Goal: Task Accomplishment & Management: Use online tool/utility

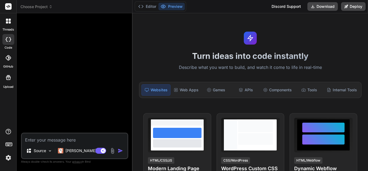
click at [329, 27] on div "Turn ideas into code instantly Describe what you want to build, and watch it co…" at bounding box center [250, 91] width 235 height 157
click at [8, 157] on img at bounding box center [8, 157] width 9 height 9
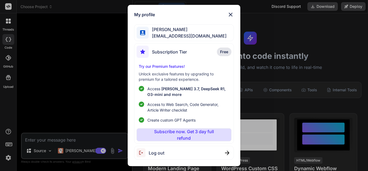
click at [180, 27] on span "[PERSON_NAME]" at bounding box center [188, 29] width 78 height 6
click at [174, 34] on span "n.moraganavarro@gmail.com" at bounding box center [188, 36] width 78 height 6
click at [175, 34] on span "n.moraganavarro@gmail.com" at bounding box center [188, 36] width 78 height 6
click at [230, 14] on img at bounding box center [230, 14] width 6 height 6
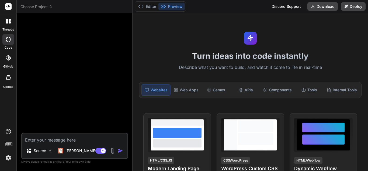
click at [7, 40] on icon at bounding box center [8, 39] width 5 height 4
click at [40, 7] on span "Choose Project" at bounding box center [36, 6] width 32 height 5
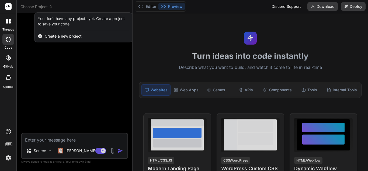
click at [40, 7] on div at bounding box center [184, 85] width 368 height 171
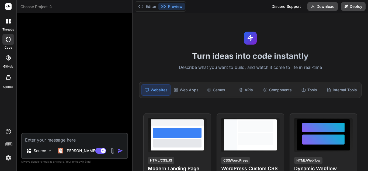
click at [7, 38] on icon at bounding box center [8, 39] width 5 height 4
type textarea "x"
click at [10, 21] on icon at bounding box center [10, 20] width 2 height 2
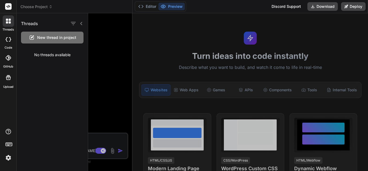
click at [10, 20] on icon at bounding box center [10, 20] width 2 height 2
click at [119, 57] on div at bounding box center [228, 91] width 280 height 157
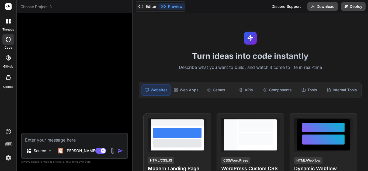
click at [144, 6] on button "Editor" at bounding box center [147, 7] width 22 height 8
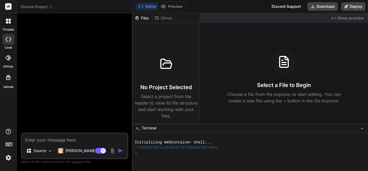
click at [6, 157] on img at bounding box center [8, 157] width 9 height 9
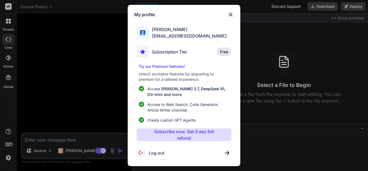
click at [159, 152] on span "Log out" at bounding box center [157, 152] width 16 height 6
click at [185, 33] on span "n.moraganavarro@gmail.com" at bounding box center [188, 36] width 78 height 6
click at [231, 14] on img at bounding box center [230, 14] width 6 height 6
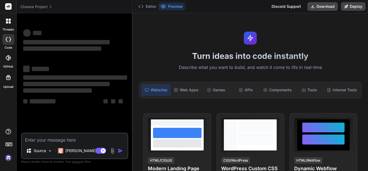
type textarea "x"
type textarea "h"
type textarea "x"
type textarea "ho"
type textarea "x"
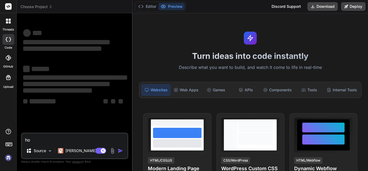
type textarea "hol"
type textarea "x"
type textarea "hola"
type textarea "x"
type textarea "hola"
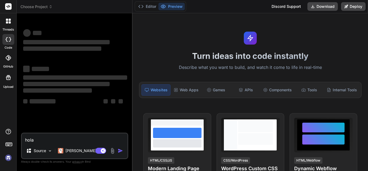
click at [96, 63] on div "‌ ‌ ‌ ‌ ‌ ‌ ‌ ‌ ‌ ‌" at bounding box center [75, 87] width 104 height 48
click at [70, 134] on textarea "hola" at bounding box center [75, 138] width 106 height 10
click at [8, 157] on img at bounding box center [8, 157] width 9 height 9
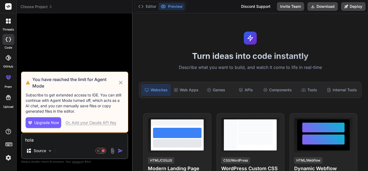
click at [106, 121] on div "Or, Add your Claude API Key" at bounding box center [90, 122] width 51 height 5
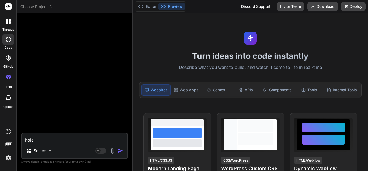
click at [120, 150] on img "button" at bounding box center [120, 150] width 5 height 5
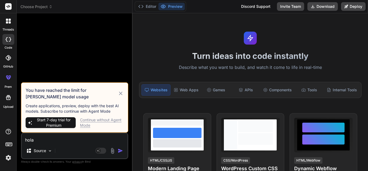
click at [92, 121] on div "Continue without Agent Mode" at bounding box center [102, 122] width 44 height 11
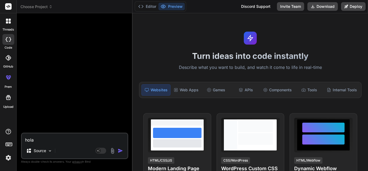
click at [8, 3] on rect at bounding box center [8, 6] width 6 height 6
click at [32, 4] on header "Choose Project Created with Pixso." at bounding box center [75, 6] width 116 height 13
click at [31, 8] on span "Choose Project" at bounding box center [36, 6] width 32 height 5
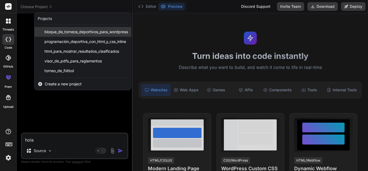
click at [56, 31] on span "bloque_de_torneos_deportivos_para_wordpress" at bounding box center [86, 31] width 84 height 5
type textarea "x"
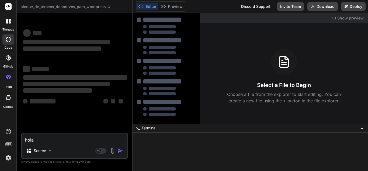
scroll to position [10, 0]
click at [85, 139] on textarea "hola" at bounding box center [75, 138] width 106 height 10
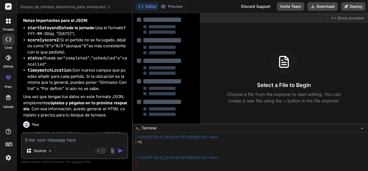
type textarea "x"
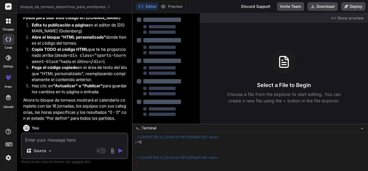
scroll to position [3121, 0]
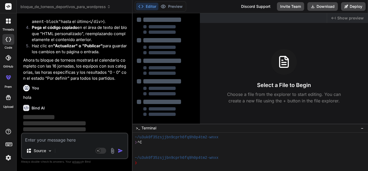
type textarea "Y"
type textarea "x"
type textarea "Ya"
type textarea "x"
type textarea "Ya"
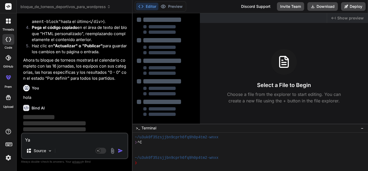
type textarea "x"
type textarea "Ya t"
type textarea "x"
type textarea "Ya te"
type textarea "x"
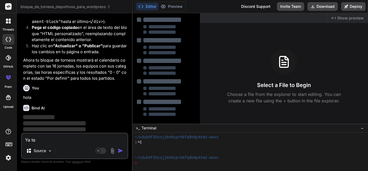
type textarea "Ya ten"
type textarea "x"
type textarea "[PERSON_NAME]"
type textarea "x"
type textarea "Ya tengo"
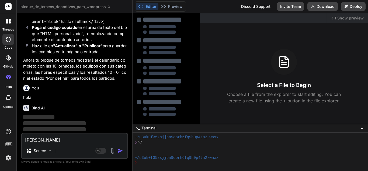
type textarea "x"
type textarea "Ya tengo"
type textarea "x"
type textarea "Ya tengo l"
type textarea "x"
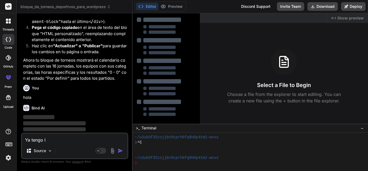
type textarea "Ya tengo lo"
type textarea "x"
type textarea "Ya tengo los"
type textarea "x"
type textarea "Ya tengo los"
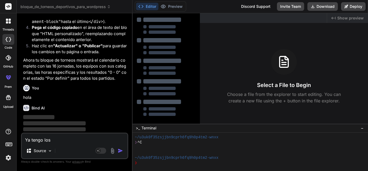
type textarea "x"
type textarea "Ya tengo los e"
type textarea "x"
type textarea "Ya tengo los eq"
type textarea "x"
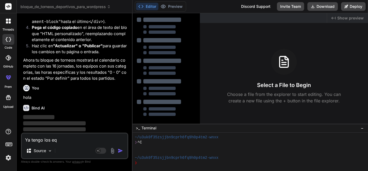
type textarea "Ya tengo los equ"
type textarea "x"
type textarea "Ya tengo los equi"
type textarea "x"
type textarea "Ya tengo los equip"
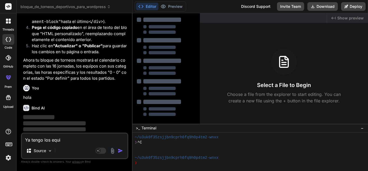
type textarea "x"
type textarea "Ya tengo los equipo"
type textarea "x"
type textarea "Ya tengo los equipos"
type textarea "x"
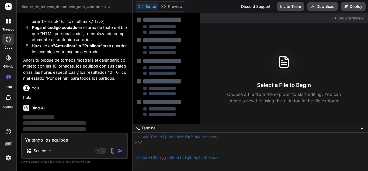
type textarea "Ya tengo los equipos,"
type textarea "x"
type textarea "Ya tengo los equipos,"
type textarea "x"
type textarea "Ya tengo los equipos, e"
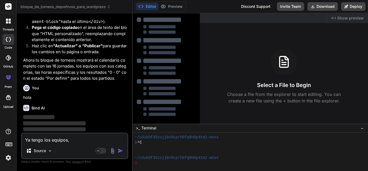
type textarea "x"
type textarea "Ya tengo los equipos, el"
type textarea "x"
type textarea "Ya tengo los equipos, el"
type textarea "x"
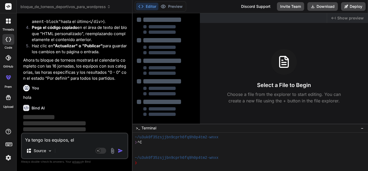
type textarea "Ya tengo los equipos, el g"
type textarea "x"
type textarea "Ya tengo los equipos, el gr"
type textarea "x"
type textarea "Ya tengo los equipos, el gru"
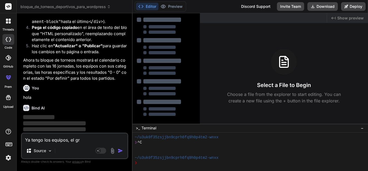
type textarea "x"
type textarea "Ya tengo los equipos, el grup"
type textarea "x"
type textarea "Ya tengo los equipos, el grupo"
type textarea "x"
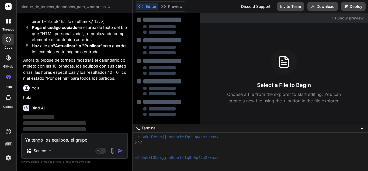
type textarea "Ya tengo los equipos, el grupo"
type textarea "x"
type textarea "Ya tengo los equipos, el grupo 1"
type textarea "x"
type textarea "Ya tengo los equipos, el grupo"
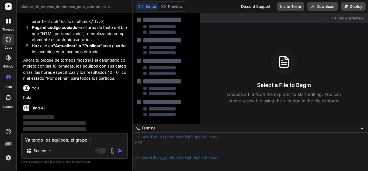
type textarea "x"
type textarea "Ya tengo los equipos, el grupo"
type textarea "x"
type textarea "Ya tengo los equipos, el grupo,"
type textarea "x"
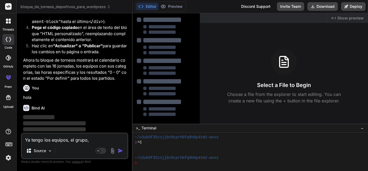
type textarea "Ya tengo los equipos, el grupo,"
type textarea "x"
type textarea "Ya tengo los equipos, el grupo, n"
type textarea "x"
type textarea "Ya tengo los equipos, el grupo, ne"
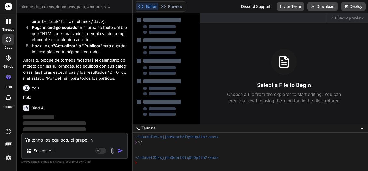
type textarea "x"
type textarea "Ya tengo los equipos, el grupo, nec"
type textarea "x"
type textarea "Ya tengo los equipos, el grupo, nece"
type textarea "x"
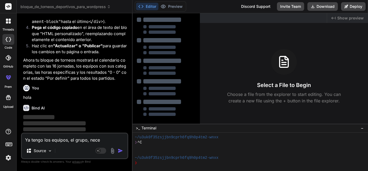
type textarea "Ya tengo los equipos, el grupo, neces"
type textarea "x"
type textarea "Ya tengo los equipos, el grupo, necesi"
type textarea "x"
type textarea "Ya tengo los equipos, el grupo, necesit"
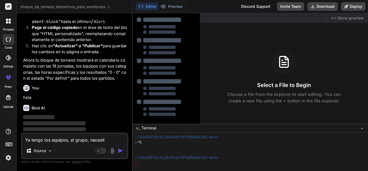
type textarea "x"
type textarea "Ya tengo los equipos, el grupo, necesito"
type textarea "x"
type textarea "Ya tengo los equipos, el grupo, necesito"
type textarea "x"
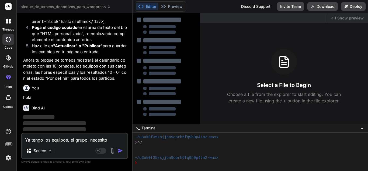
type textarea "Ya tengo los equipos, el grupo, necesito q"
type textarea "x"
type textarea "Ya tengo los equipos, el grupo, necesito qu"
type textarea "x"
type textarea "Ya tengo los equipos, el grupo, necesito que"
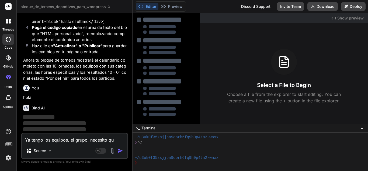
type textarea "x"
type textarea "Ya tengo los equipos, el grupo, necesito que"
type textarea "x"
type textarea "Ya tengo los equipos, el grupo, necesito que a"
type textarea "x"
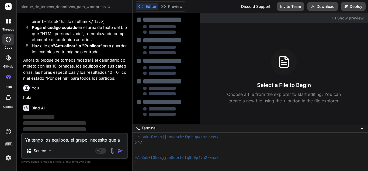
type textarea "Ya tengo los equipos, el grupo, necesito que ag"
type textarea "x"
type textarea "Ya tengo los equipos, el grupo, necesito que agr"
type textarea "x"
type textarea "Ya tengo los equipos, el grupo, necesito que agre"
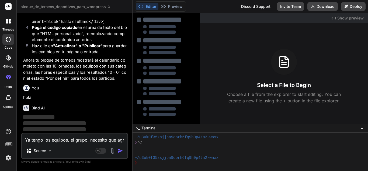
type textarea "x"
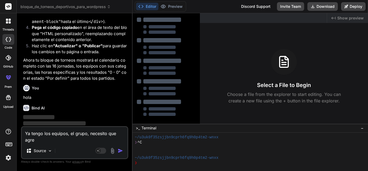
type textarea "Ya tengo los equipos, el grupo, necesito que agreg"
type textarea "x"
type textarea "Ya tengo los equipos, el grupo, necesito que agregu"
type textarea "x"
type textarea "Ya tengo los equipos, el grupo, necesito que agregue"
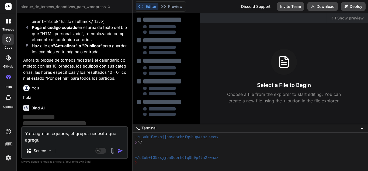
type textarea "x"
type textarea "Ya tengo los equipos, el grupo, necesito que agregues"
type textarea "x"
type textarea "Ya tengo los equipos, el grupo, necesito que agregues"
type textarea "x"
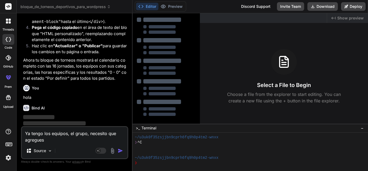
type textarea "Ya tengo los equipos, el grupo, necesito que agregues a"
type textarea "x"
type textarea "Ya tengo los equipos, el grupo, necesito que agregues al"
type textarea "x"
type textarea "Ya tengo los equipos, el grupo, necesito que agregues al"
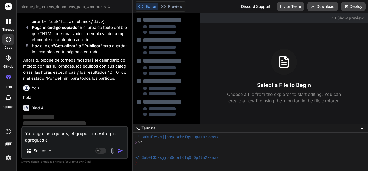
type textarea "x"
type textarea "Ya tengo los equipos, el grupo, necesito que agregues al i"
type textarea "x"
type textarea "Ya tengo los equipos, el grupo, necesito que agregues al in"
type textarea "x"
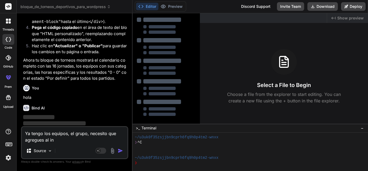
type textarea "Ya tengo los equipos, el grupo, necesito que agregues al ini"
type textarea "x"
type textarea "Ya tengo los equipos, el grupo, necesito que agregues al inic"
type textarea "x"
type textarea "Ya tengo los equipos, el grupo, necesito que agregues al inici"
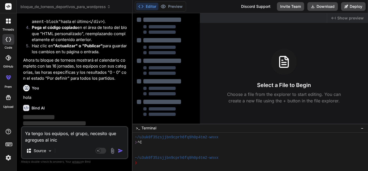
type textarea "x"
type textarea "Ya tengo los equipos, el grupo, necesito que agregues al inicio"
type textarea "x"
type textarea "Ya tengo los equipos, el grupo, necesito que agregues al inicio"
type textarea "x"
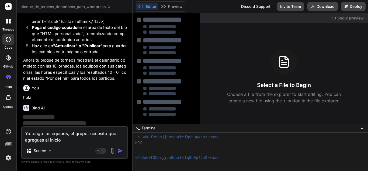
type textarea "Ya tengo los equipos, el grupo, necesito que agregues al inicio l"
type textarea "x"
type textarea "Ya tengo los equipos, el grupo, necesito que agregues al inicio la"
type textarea "x"
type textarea "Ya tengo los equipos, el grupo, necesito que agregues al inicio la"
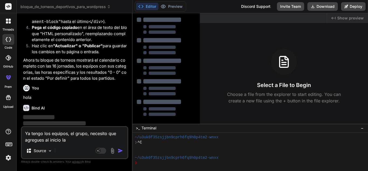
type textarea "x"
type textarea "Ya tengo los equipos, el grupo, necesito que agregues al inicio la s"
type textarea "x"
type textarea "Ya tengo los equipos, el grupo, necesito que agregues al inicio la se"
type textarea "x"
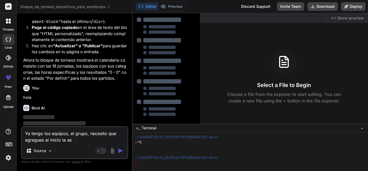
type textarea "Ya tengo los equipos, el grupo, necesito que agregues al inicio la sec"
type textarea "x"
type textarea "Ya tengo los equipos, el grupo, necesito que agregues al inicio la seci"
type textarea "x"
type textarea "Ya tengo los equipos, el grupo, necesito que agregues al inicio la sec"
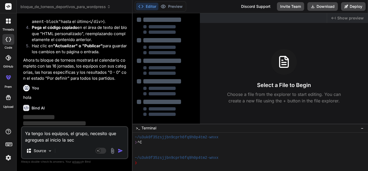
type textarea "x"
type textarea "Ya tengo los equipos, el grupo, necesito que agregues al inicio la secc"
type textarea "x"
type textarea "Ya tengo los equipos, el grupo, necesito que agregues al inicio la secci"
type textarea "x"
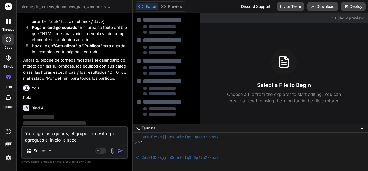
type textarea "Ya tengo los equipos, el grupo, necesito que agregues al inicio la seccio"
type textarea "x"
type textarea "Ya tengo los equipos, el grupo, necesito que agregues al inicio la seccion"
type textarea "x"
type textarea "Ya tengo los equipos, el grupo, necesito que agregues al inicio la seccion"
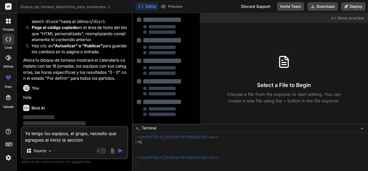
type textarea "x"
type textarea "Ya tengo los equipos, el grupo, necesito que agregues al inicio la seccion g"
type textarea "x"
type textarea "Ya tengo los equipos, el grupo, necesito que agregues al inicio la seccion gr"
type textarea "x"
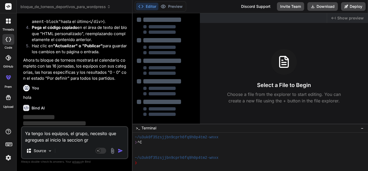
type textarea "Ya tengo los equipos, el grupo, necesito que agregues al inicio la seccion gru"
type textarea "x"
type textarea "Ya tengo los equipos, el grupo, necesito que agregues al inicio la seccion grup"
type textarea "x"
type textarea "Ya tengo los equipos, el grupo, necesito que agregues al inicio la seccion grupo"
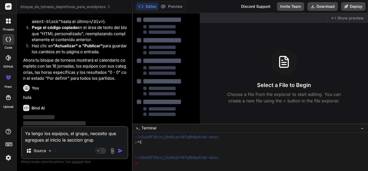
type textarea "x"
type textarea "Ya tengo los equipos, el grupo, necesito que agregues al inicio la seccion grup…"
type textarea "x"
type textarea "Ya tengo los equipos, el grupo, necesito que agregues al inicio la seccion grup…"
type textarea "x"
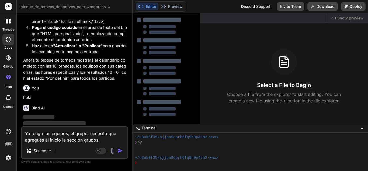
type textarea "Ya tengo los equipos, el grupo, necesito que agregues al inicio la seccion grup…"
type textarea "x"
type textarea "Ya tengo los equipos, el grupo, necesito que agregues al inicio la seccion grup…"
type textarea "x"
type textarea "Ya tengo los equipos, el grupo, necesito que agregues al inicio la seccion grup…"
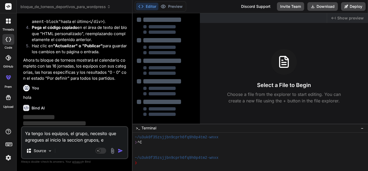
type textarea "x"
type textarea "Ya tengo los equipos, el grupo, necesito que agregues al inicio la seccion grup…"
type textarea "x"
type textarea "Ya tengo los equipos, el grupo, necesito que agregues al inicio la seccion grup…"
type textarea "x"
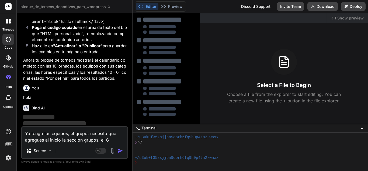
type textarea "Ya tengo los equipos, el grupo, necesito que agregues al inicio la seccion grup…"
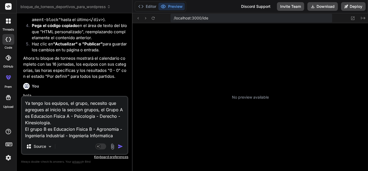
scroll to position [97, 0]
click at [121, 146] on img "button" at bounding box center [120, 145] width 5 height 5
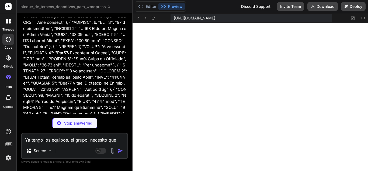
scroll to position [2675, 0]
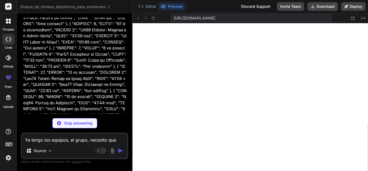
drag, startPoint x: 34, startPoint y: 10, endPoint x: 43, endPoint y: 6, distance: 9.5
click at [43, 6] on header "bloque_de_torneos_deportivos_para_wordpress Created with Pixso." at bounding box center [75, 6] width 116 height 13
click at [43, 6] on span "bloque_de_torneos_deportivos_para_wordpress" at bounding box center [65, 6] width 90 height 5
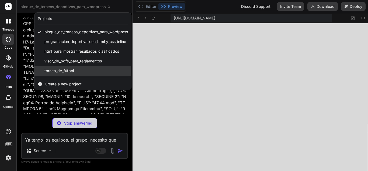
click at [80, 67] on div "torneo_de_fútbol" at bounding box center [82, 71] width 97 height 10
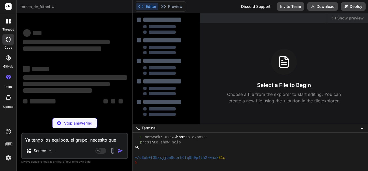
drag, startPoint x: 48, startPoint y: 3, endPoint x: 45, endPoint y: 8, distance: 6.3
click at [45, 8] on header "torneo_de_fútbol Created with Pixso." at bounding box center [75, 6] width 116 height 13
click at [45, 8] on span "torneo_de_fútbol" at bounding box center [37, 6] width 34 height 5
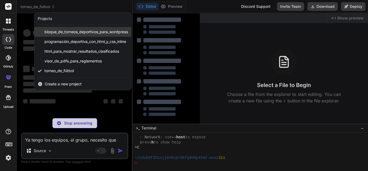
click at [65, 30] on span "bloque_de_torneos_deportivos_para_wordpress" at bounding box center [86, 31] width 84 height 5
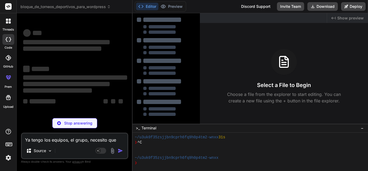
click at [77, 126] on div "Stop answering" at bounding box center [74, 123] width 45 height 10
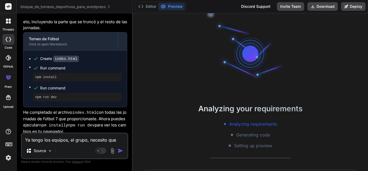
scroll to position [6943, 0]
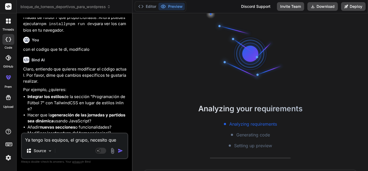
click at [107, 6] on icon at bounding box center [109, 7] width 4 height 4
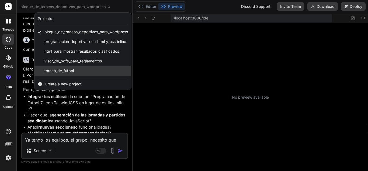
scroll to position [251, 0]
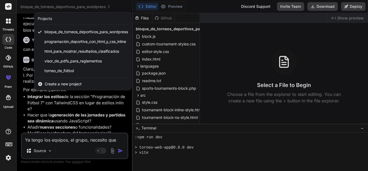
click at [80, 140] on div at bounding box center [184, 85] width 368 height 171
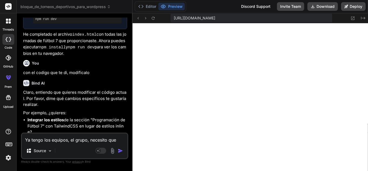
scroll to position [6943, 0]
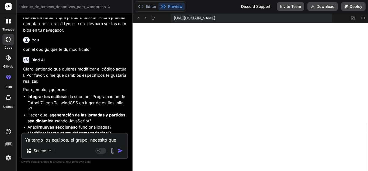
click at [99, 8] on span "bloque_de_torneos_deportivos_para_wordpress" at bounding box center [65, 6] width 90 height 5
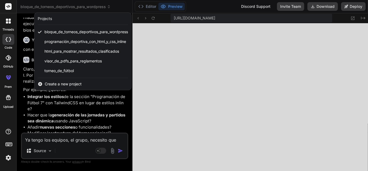
click at [141, 102] on div at bounding box center [184, 85] width 368 height 171
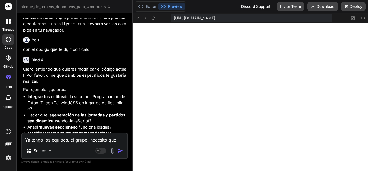
click at [94, 8] on span "bloque_de_torneos_deportivos_para_wordpress" at bounding box center [65, 6] width 90 height 5
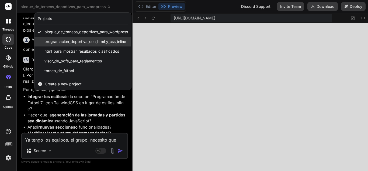
click at [81, 37] on div "programación_deportiva_con_html_y_css_inline" at bounding box center [82, 42] width 97 height 10
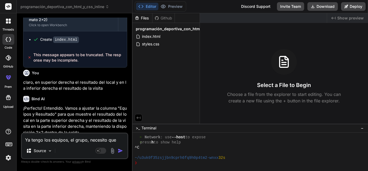
scroll to position [1195, 0]
click at [91, 6] on span "programación_deportiva_con_html_y_css_inline" at bounding box center [64, 6] width 89 height 5
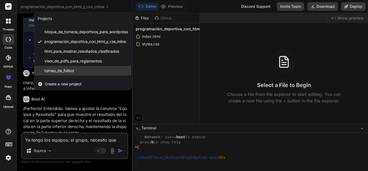
click at [71, 70] on span "torneo_de_fútbol" at bounding box center [58, 70] width 29 height 5
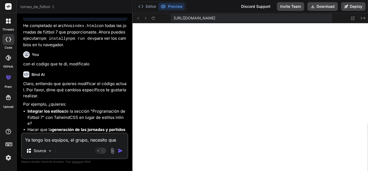
scroll to position [517, 0]
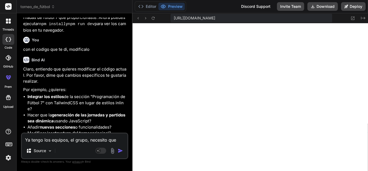
click at [85, 139] on textarea "Ya tengo los equipos, el grupo, necesito que agregues al inicio la seccion grup…" at bounding box center [75, 138] width 106 height 10
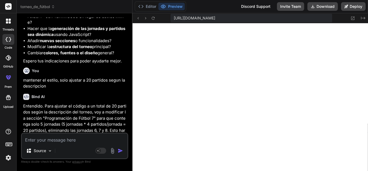
scroll to position [7029, 0]
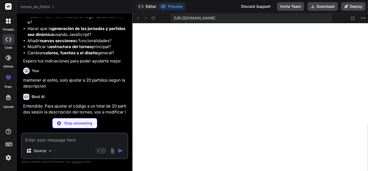
click at [147, 4] on button "Editor" at bounding box center [147, 7] width 22 height 8
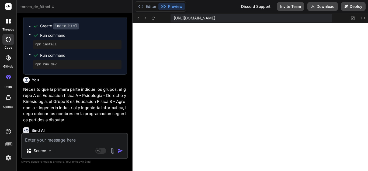
scroll to position [7198, 0]
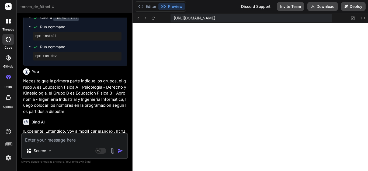
click at [83, 133] on textarea at bounding box center [75, 138] width 106 height 10
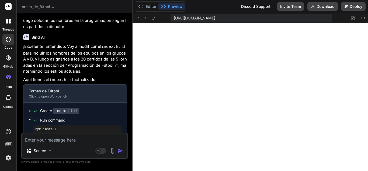
scroll to position [7285, 0]
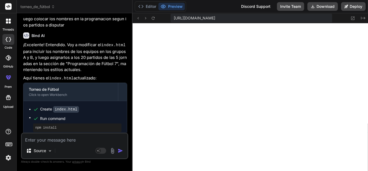
click at [79, 141] on textarea at bounding box center [75, 138] width 106 height 10
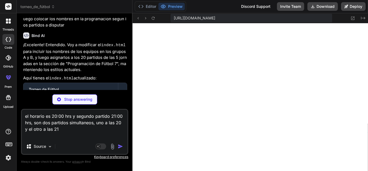
click at [67, 99] on p "Stop answering" at bounding box center [78, 98] width 28 height 5
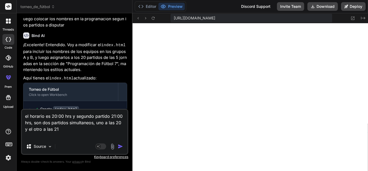
click at [120, 147] on img "button" at bounding box center [120, 145] width 5 height 5
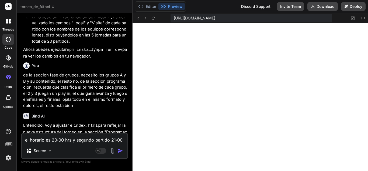
scroll to position [7469, 0]
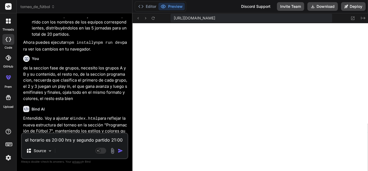
click at [83, 138] on textarea "el horario es 20:00 hrs y segundo partido 21:00 hrs, son dos partidos simultane…" at bounding box center [75, 138] width 106 height 10
click at [147, 4] on button "Editor" at bounding box center [147, 7] width 22 height 8
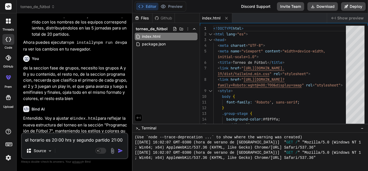
click at [80, 137] on textarea "el horario es 20:00 hrs y segundo partido 21:00 hrs, son dos partidos simultane…" at bounding box center [75, 138] width 106 height 10
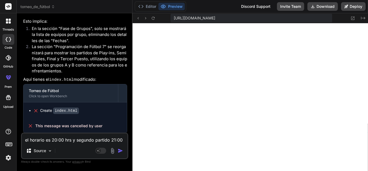
scroll to position [7595, 0]
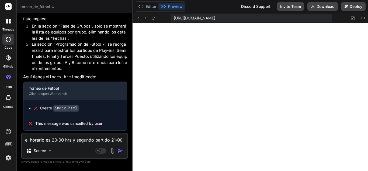
click at [81, 141] on textarea "el horario es 20:00 hrs y segundo partido 21:00 hrs, son dos partidos simultane…" at bounding box center [75, 138] width 106 height 10
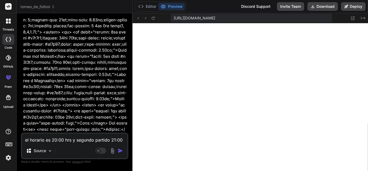
scroll to position [0, 0]
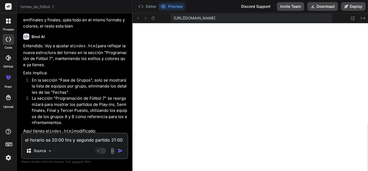
scroll to position [7595, 0]
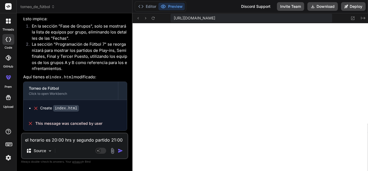
click at [81, 135] on textarea "el horario es 20:00 hrs y segundo partido 21:00 hrs, son dos partidos simultane…" at bounding box center [75, 138] width 106 height 10
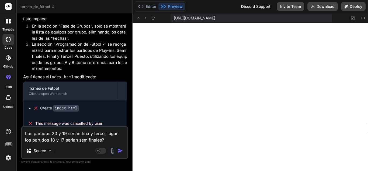
click at [118, 151] on img "button" at bounding box center [120, 150] width 5 height 5
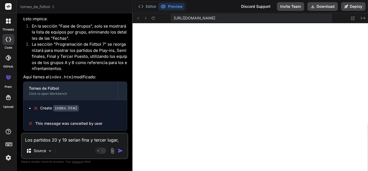
scroll to position [7657, 0]
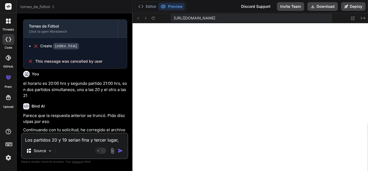
click at [90, 137] on textarea "Los partidos 20 y 19 serian fina y tercer lugar, los partidos 18 y 17 serian se…" at bounding box center [75, 138] width 106 height 10
click at [74, 138] on textarea "Los partidos 20 y 19 serian fina y tercer lugar, los partidos 18 y 17 serian se…" at bounding box center [75, 138] width 106 height 10
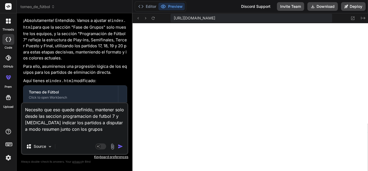
scroll to position [7992, 0]
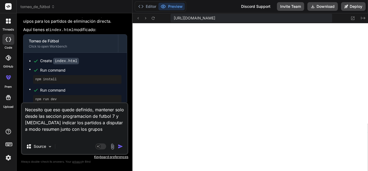
click at [91, 107] on textarea "Necesito que eso quede definido, mantener solo desde las seccion programacion d…" at bounding box center [75, 121] width 106 height 36
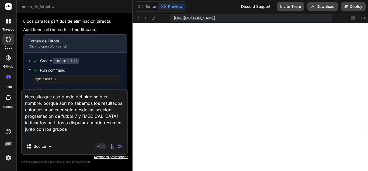
click at [58, 127] on textarea "Necesito que eso quede definido solo en nombre, porque aun no sabemos los resul…" at bounding box center [75, 114] width 106 height 48
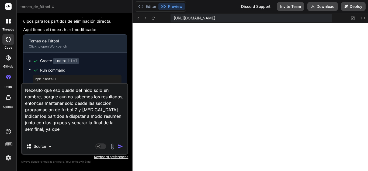
click at [67, 122] on textarea "Necesito que eso quede definido solo en nombre, porque aun no sabemos los resul…" at bounding box center [75, 111] width 106 height 55
click at [63, 128] on textarea "Necesito que eso quede definido solo en nombre, porque aun no sabemos los resul…" at bounding box center [75, 111] width 106 height 55
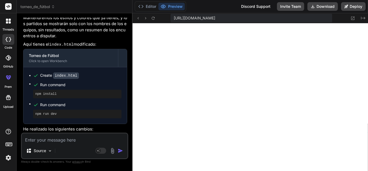
scroll to position [8419, 0]
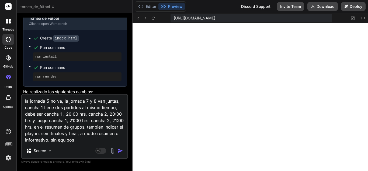
click at [124, 150] on button "button" at bounding box center [122, 150] width 8 height 5
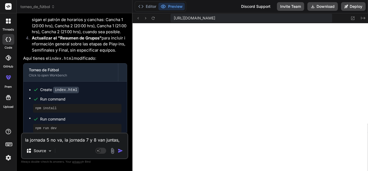
scroll to position [8855, 0]
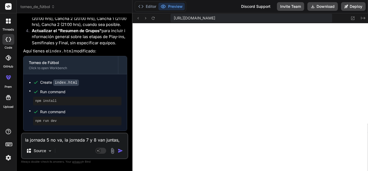
click at [64, 140] on textarea "la jornada 5 no va, la jornada 7 y 8 van juntas, cancha 1 tiene dos partidos al…" at bounding box center [75, 138] width 106 height 10
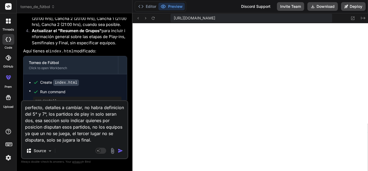
click at [120, 150] on img "button" at bounding box center [120, 150] width 5 height 5
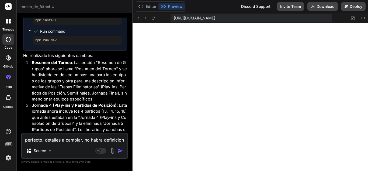
scroll to position [2170, 0]
click at [96, 137] on textarea "perfecto, detalles a cambiar, no habra definicion del 5° y 7°, los partidos de …" at bounding box center [75, 138] width 106 height 10
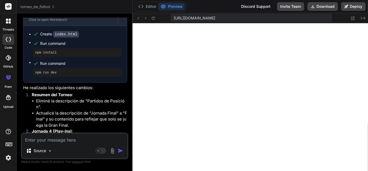
scroll to position [9429, 0]
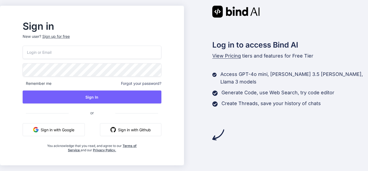
click at [72, 126] on button "Sign in with Google" at bounding box center [54, 129] width 62 height 13
